Goal: Information Seeking & Learning: Learn about a topic

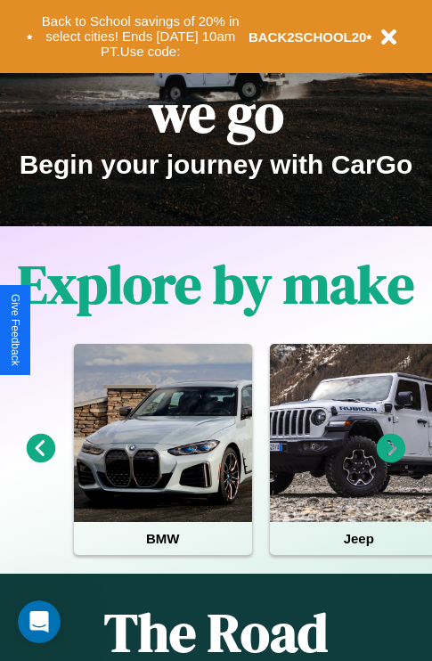
scroll to position [274, 0]
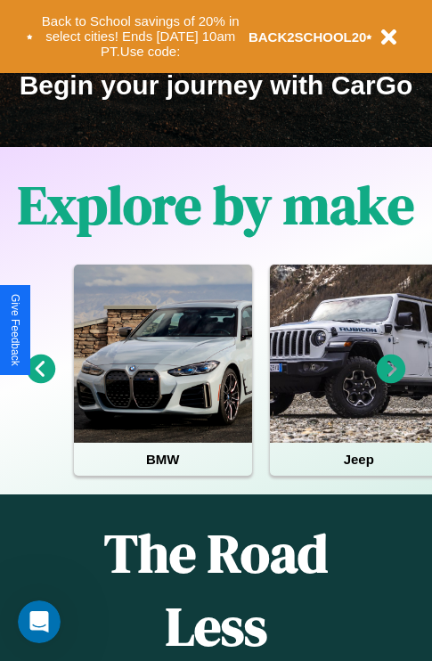
click at [391, 381] on icon at bounding box center [391, 368] width 29 height 29
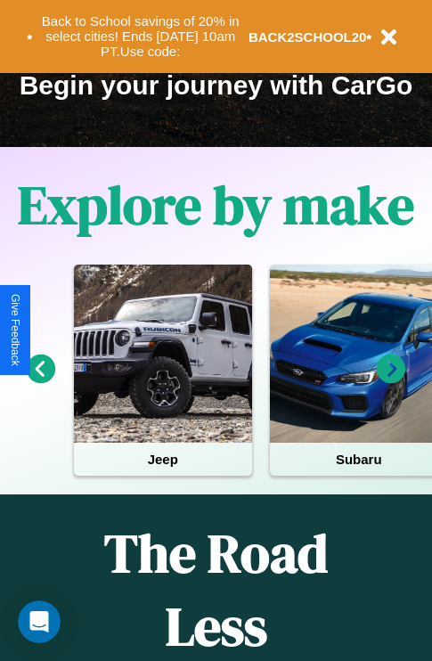
click at [391, 381] on icon at bounding box center [391, 368] width 29 height 29
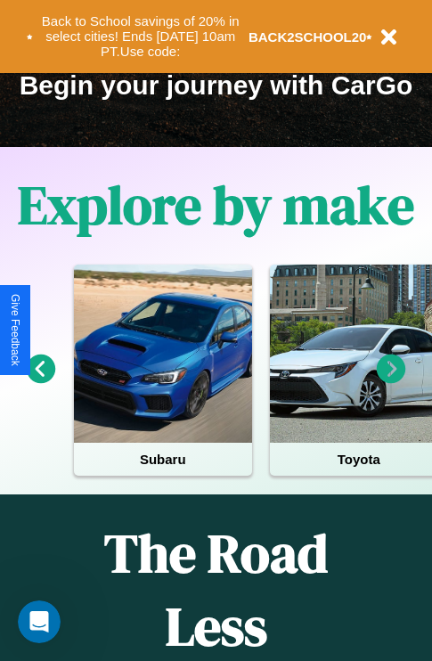
click at [391, 381] on icon at bounding box center [391, 368] width 29 height 29
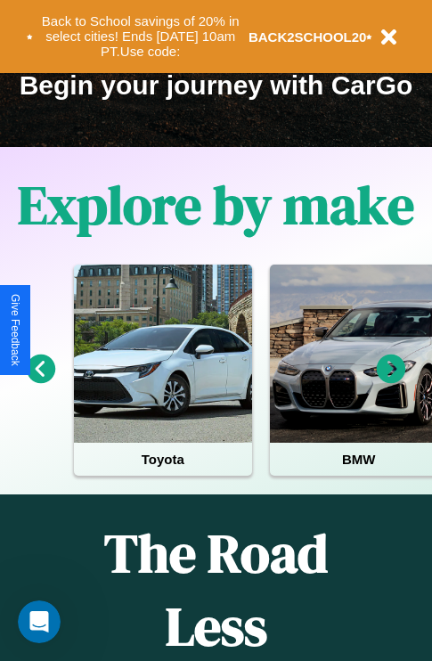
click at [391, 381] on icon at bounding box center [391, 368] width 29 height 29
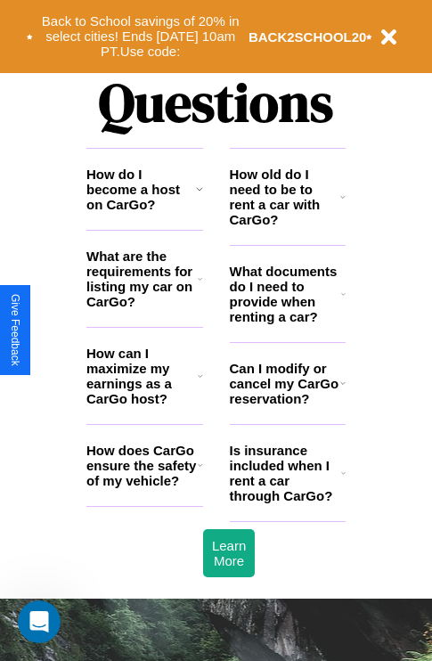
scroll to position [2158, 0]
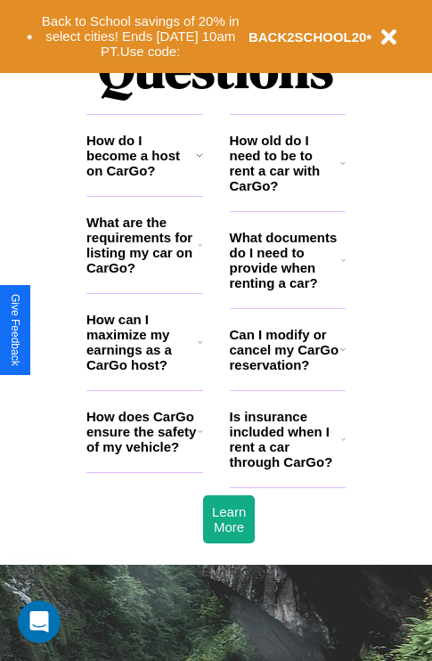
click at [199, 252] on icon at bounding box center [200, 245] width 4 height 14
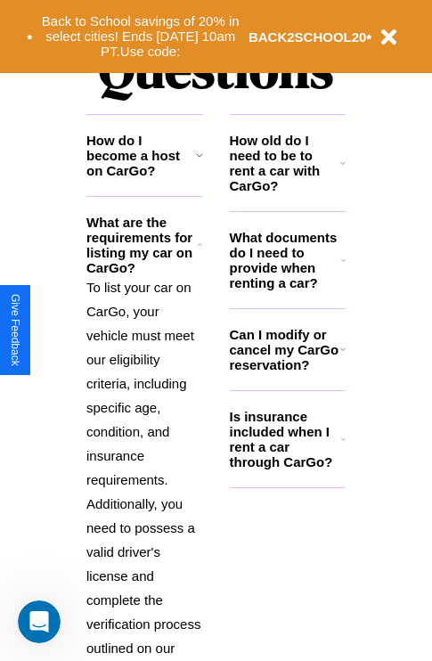
click at [287, 467] on h3 "Is insurance included when I rent a car through CarGo?" at bounding box center [285, 439] width 111 height 61
click at [144, 449] on p "To list your car on CarGo, your vehicle must meet our eligibility criteria, inc…" at bounding box center [144, 479] width 117 height 409
click at [199, 252] on icon at bounding box center [200, 245] width 4 height 14
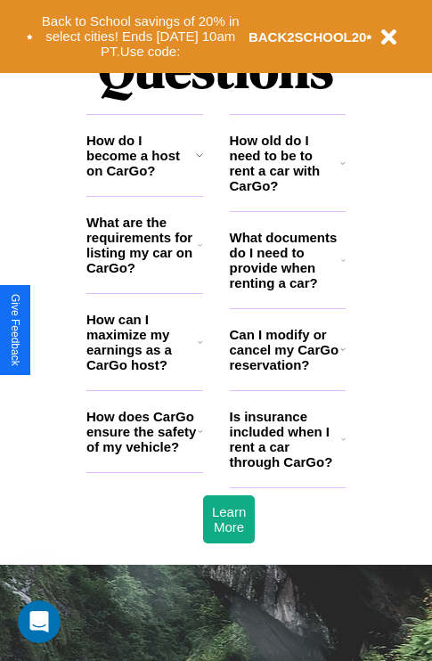
click at [343, 267] on icon at bounding box center [343, 260] width 4 height 14
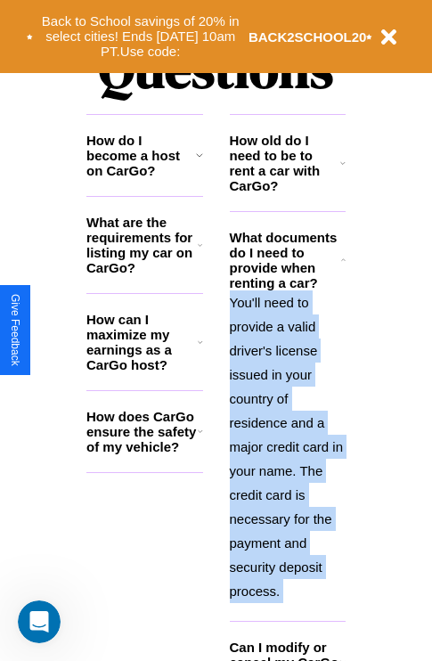
scroll to position [2195, 0]
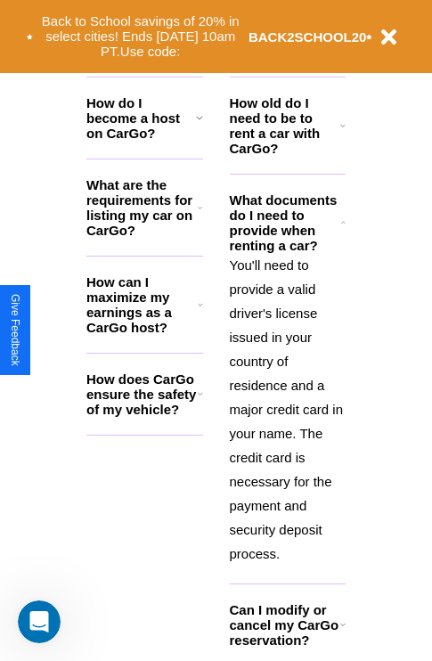
click at [342, 631] on icon at bounding box center [342, 624] width 5 height 14
